Goal: Navigation & Orientation: Understand site structure

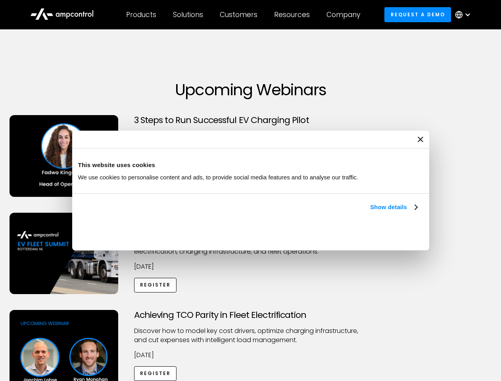
click at [370, 212] on link "Show details" at bounding box center [393, 207] width 47 height 10
click at [0, 0] on div "Necessary cookies help make a website usable by enabling basic functions like p…" at bounding box center [0, 0] width 0 height 0
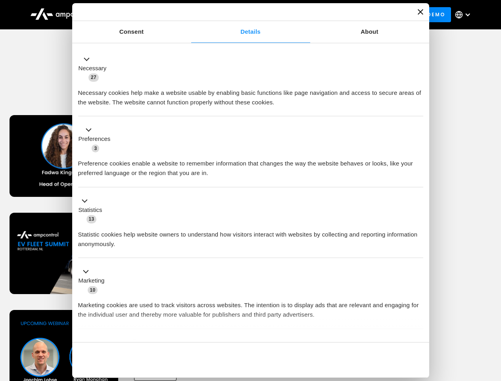
click at [244, 15] on div "Customers" at bounding box center [239, 14] width 38 height 9
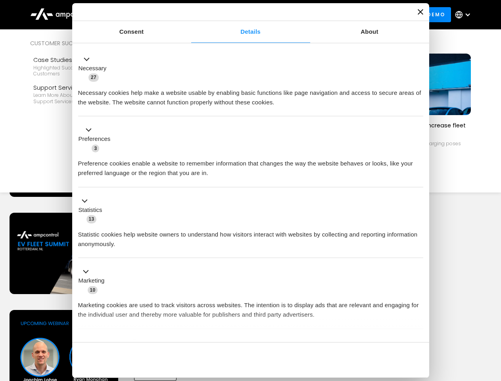
click at [141, 15] on div "Products" at bounding box center [141, 14] width 30 height 9
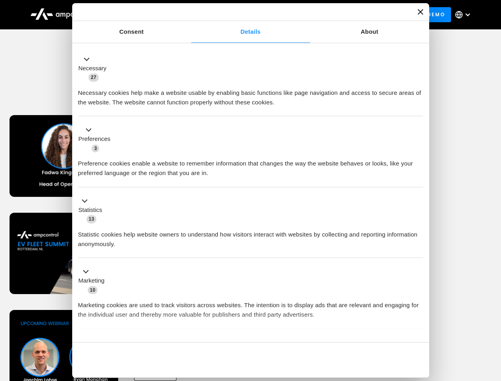
click at [188, 15] on div "Solutions" at bounding box center [188, 14] width 30 height 9
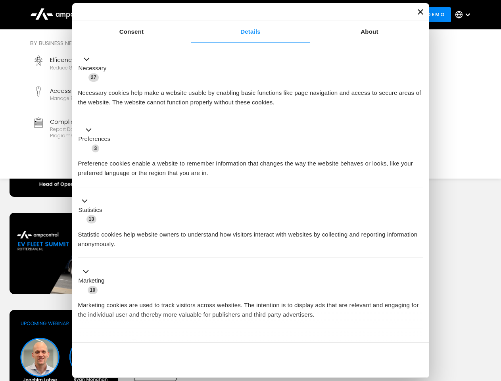
click at [240, 15] on div "Customers" at bounding box center [239, 14] width 38 height 9
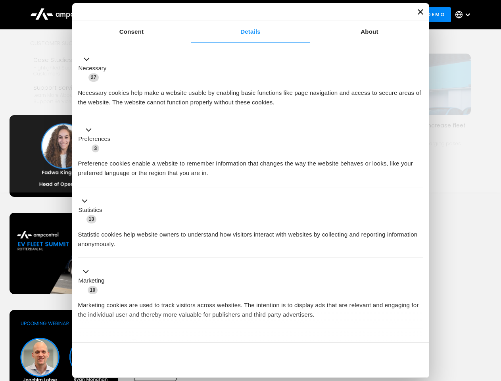
click at [293, 15] on div "Resources" at bounding box center [292, 14] width 36 height 9
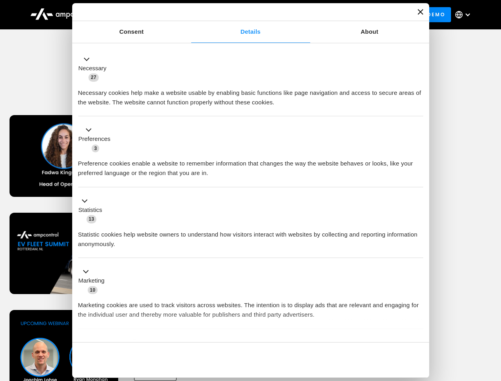
click at [346, 15] on div "Company" at bounding box center [343, 14] width 34 height 9
click at [465, 15] on div at bounding box center [467, 14] width 6 height 6
